Goal: Task Accomplishment & Management: Manage account settings

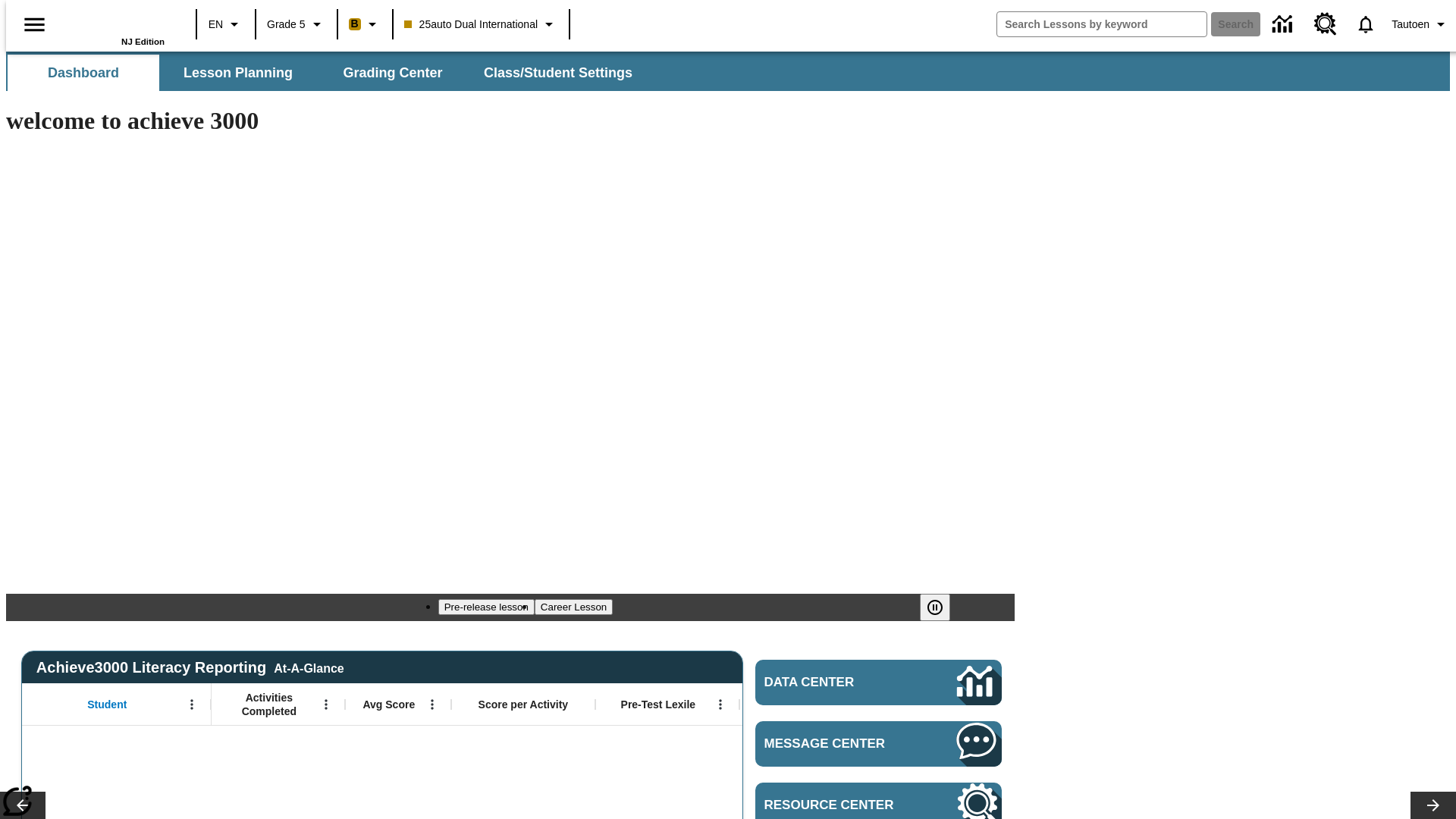
type input "-1"
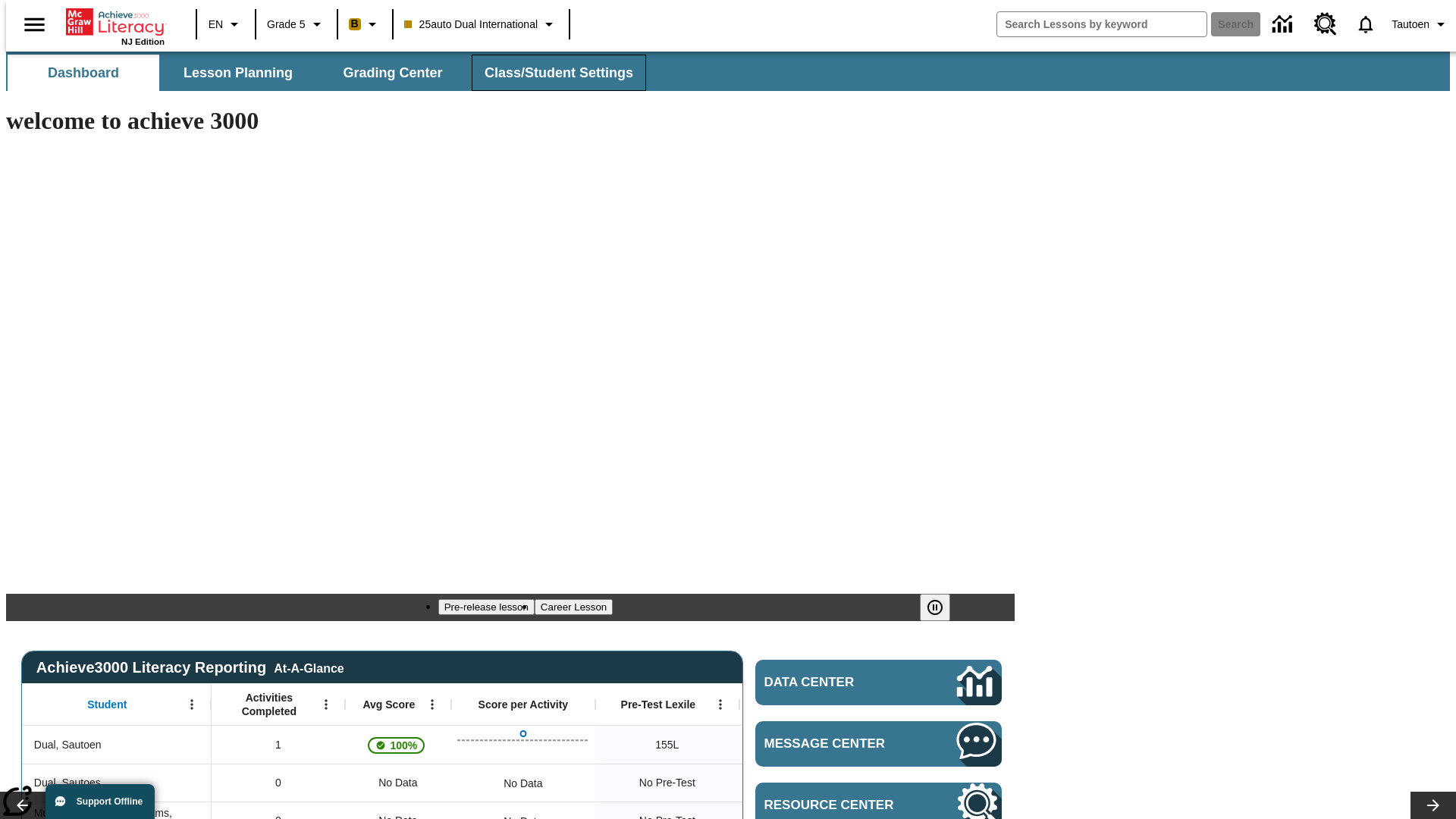
click at [551, 73] on span "Class/Student Settings" at bounding box center [558, 73] width 149 height 18
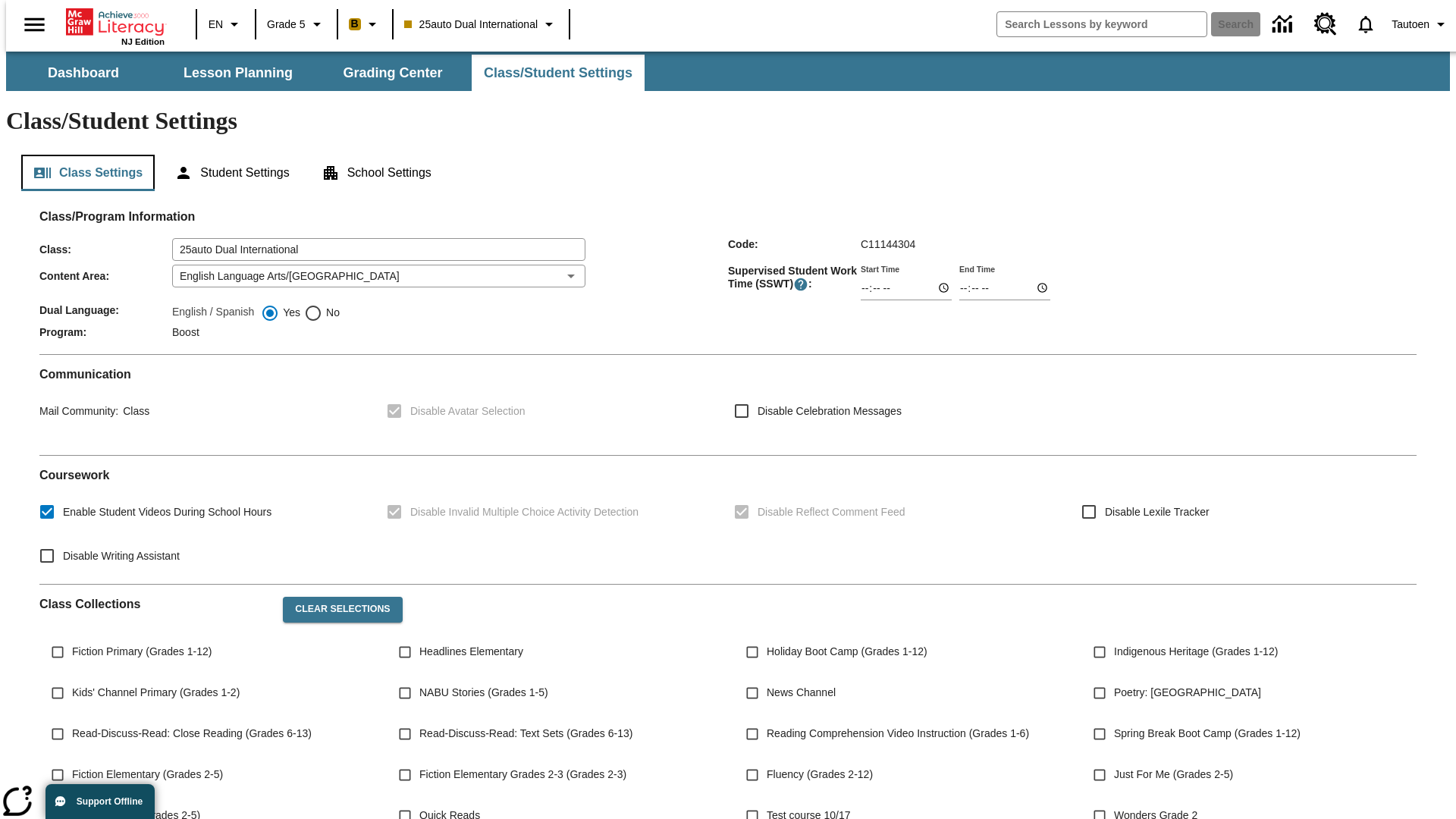
click at [82, 155] on button "Class Settings" at bounding box center [88, 172] width 133 height 37
click at [322, 305] on span "No" at bounding box center [331, 312] width 18 height 16
click at [322, 305] on input "No" at bounding box center [313, 313] width 18 height 18
radio input "true"
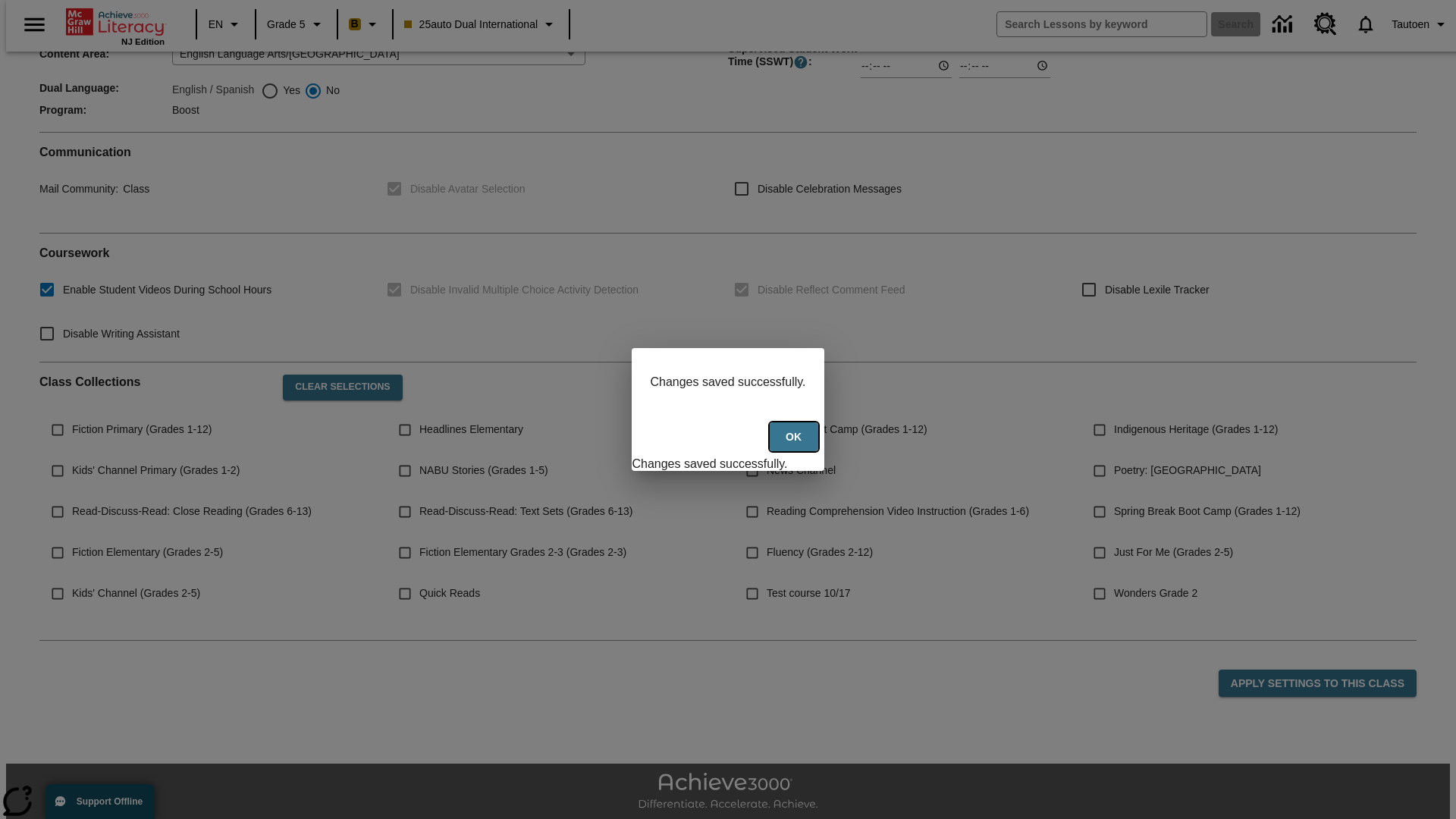
click at [795, 445] on button "Ok" at bounding box center [795, 438] width 49 height 30
